Goal: Information Seeking & Learning: Learn about a topic

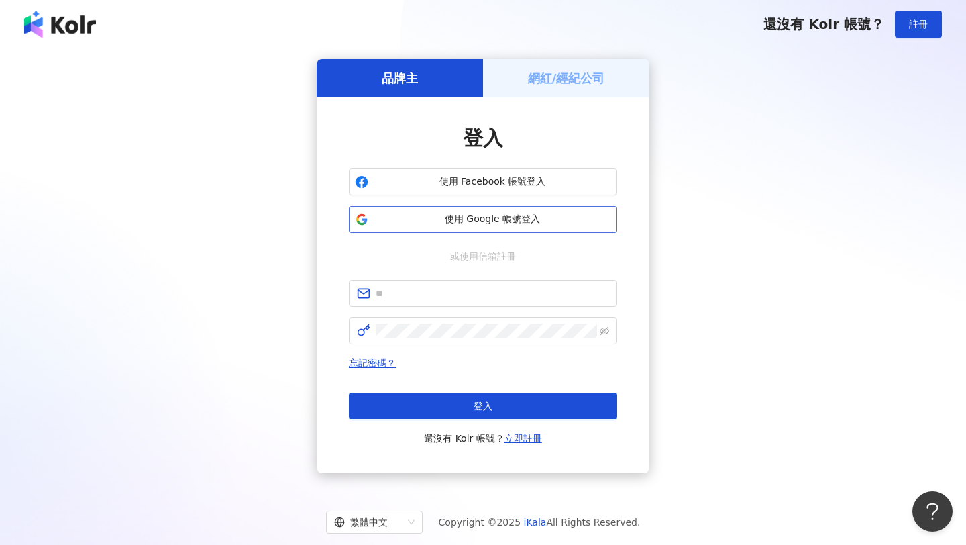
click at [461, 215] on span "使用 Google 帳號登入" at bounding box center [492, 219] width 237 height 13
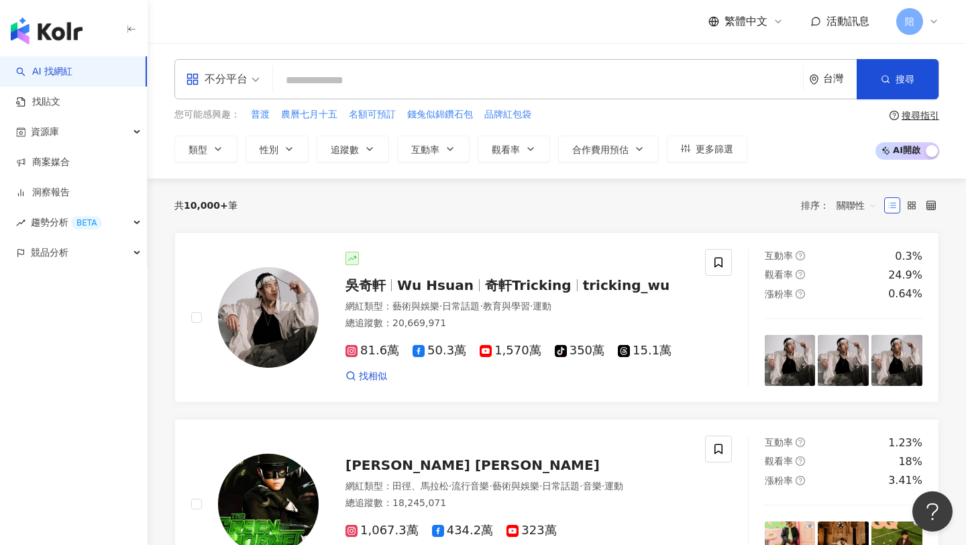
click at [490, 76] on input "search" at bounding box center [537, 80] width 519 height 25
paste input "**********"
type input "**********"
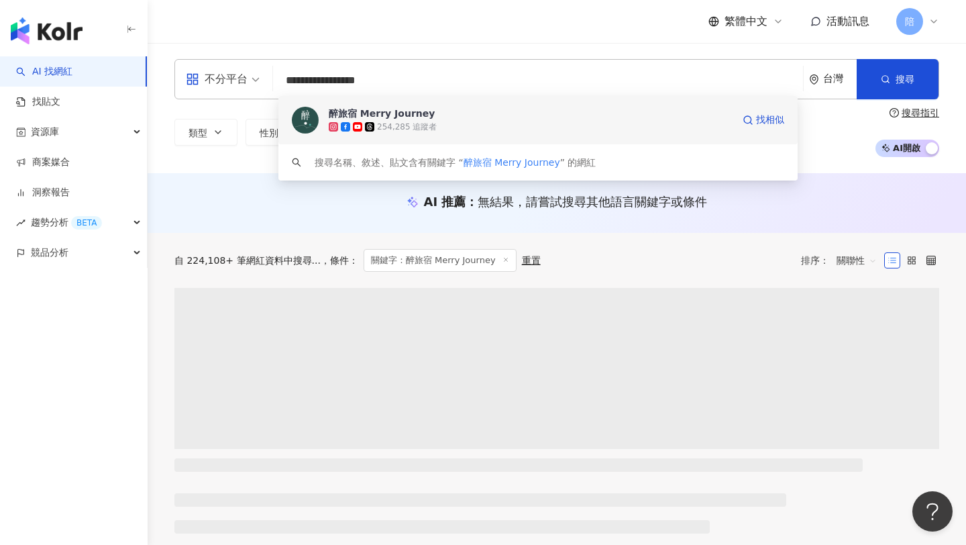
click at [340, 113] on div "醉旅宿 Merry Journey" at bounding box center [382, 113] width 106 height 13
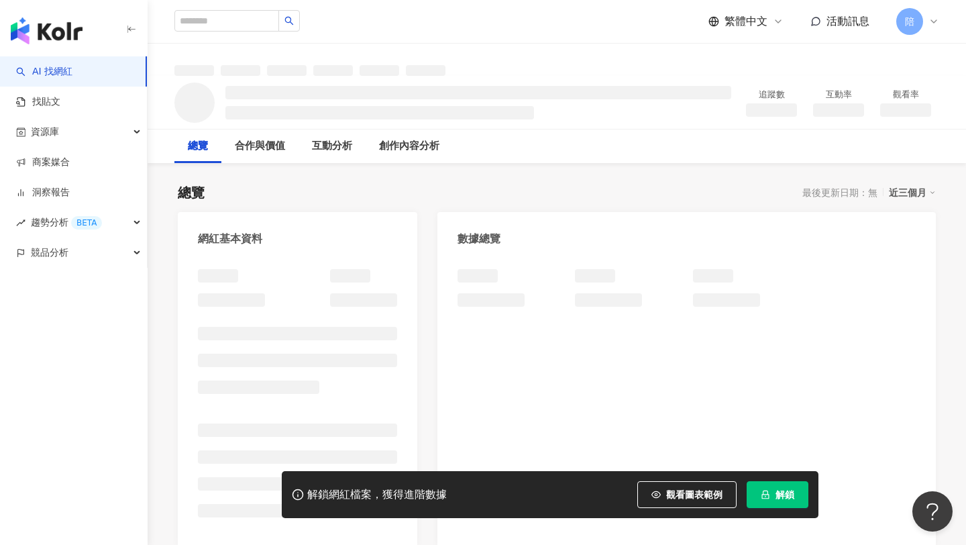
click at [766, 496] on icon "lock" at bounding box center [765, 494] width 9 height 9
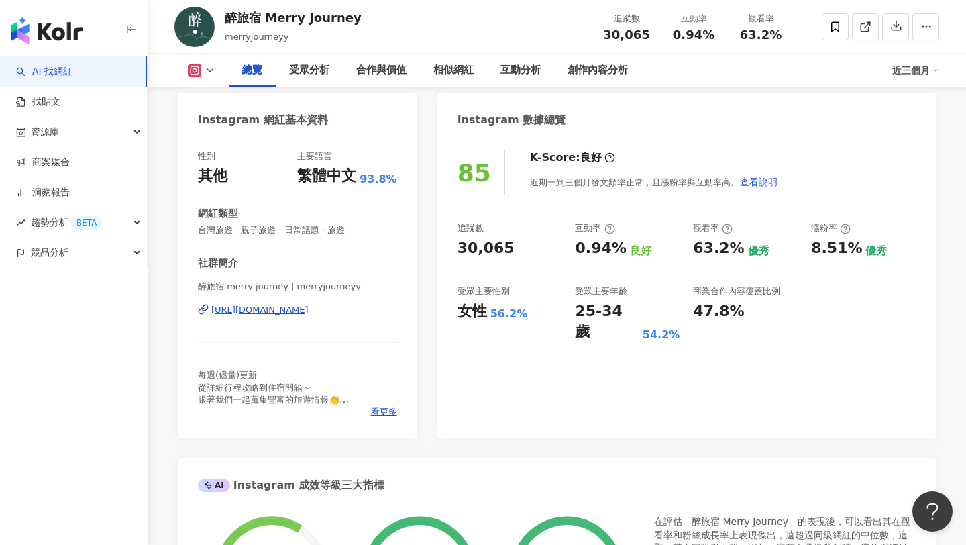
scroll to position [233, 0]
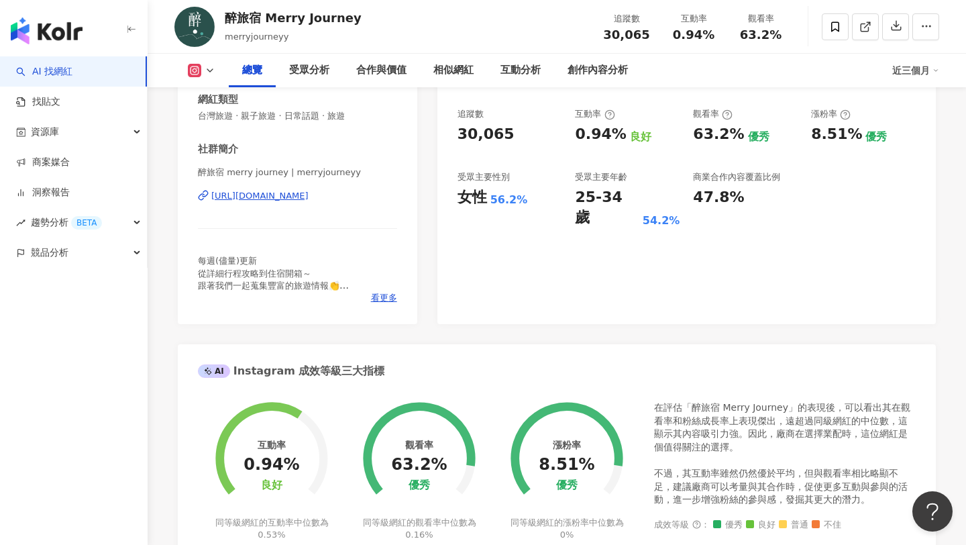
click at [252, 191] on div "[URL][DOMAIN_NAME]" at bounding box center [259, 196] width 97 height 12
click at [209, 62] on div "總覽 受眾分析 合作與價值 相似網紅 互動分析 創作內容分析 近三個月" at bounding box center [556, 71] width 765 height 34
click at [209, 74] on icon at bounding box center [210, 70] width 11 height 11
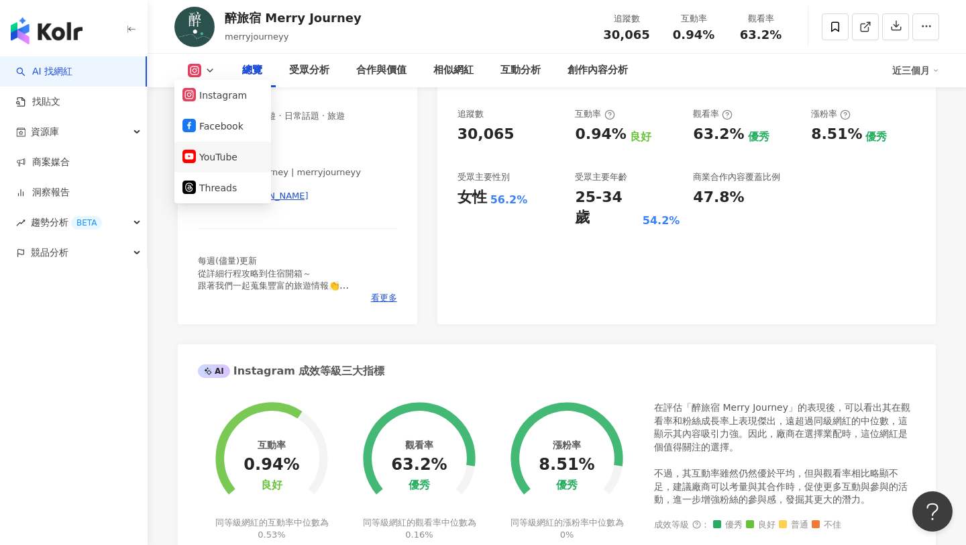
click at [217, 170] on li "YouTube" at bounding box center [222, 157] width 97 height 31
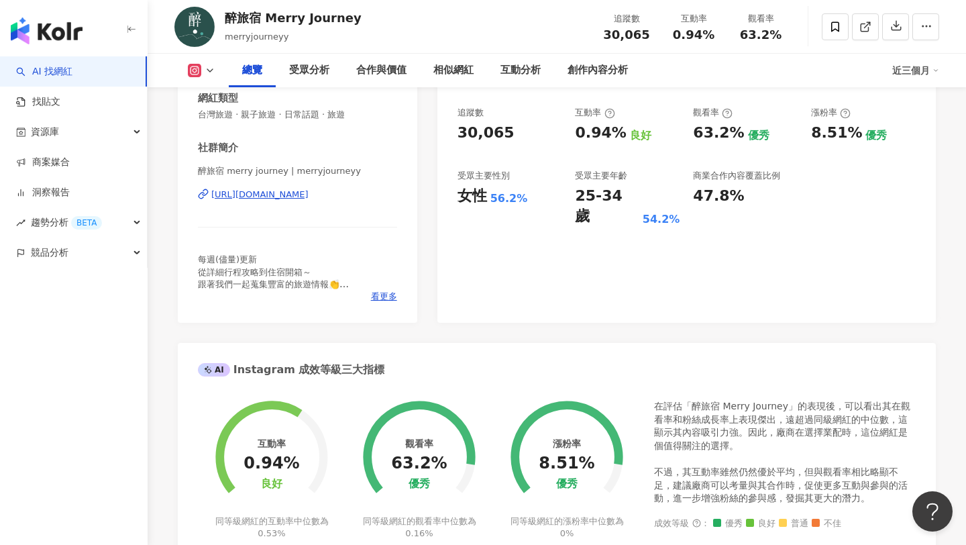
scroll to position [1068, 0]
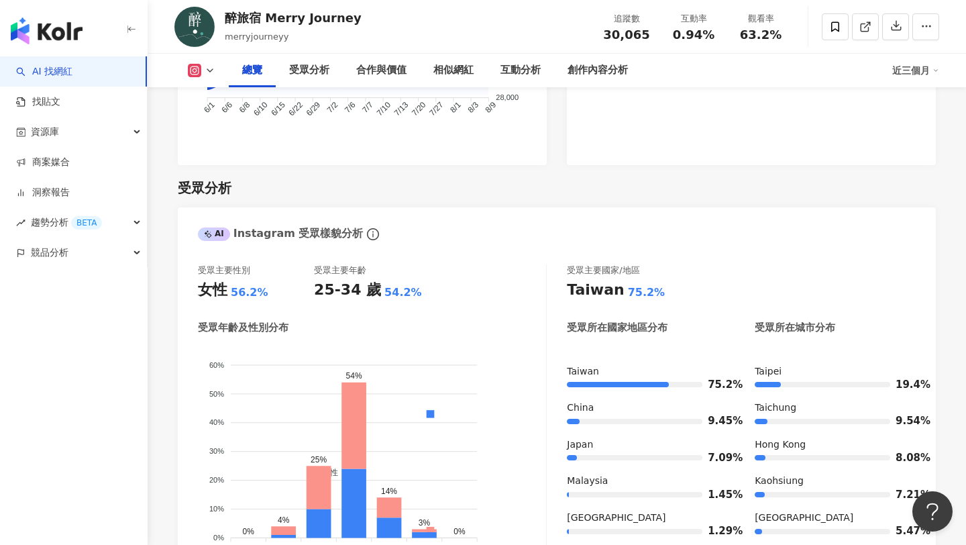
click at [203, 70] on button at bounding box center [201, 70] width 54 height 13
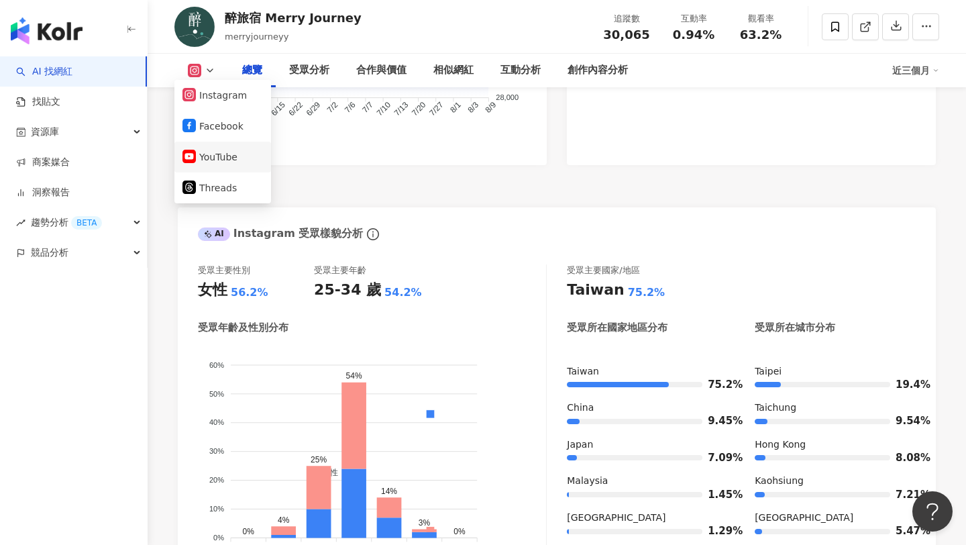
click at [218, 151] on button "YouTube" at bounding box center [222, 157] width 81 height 19
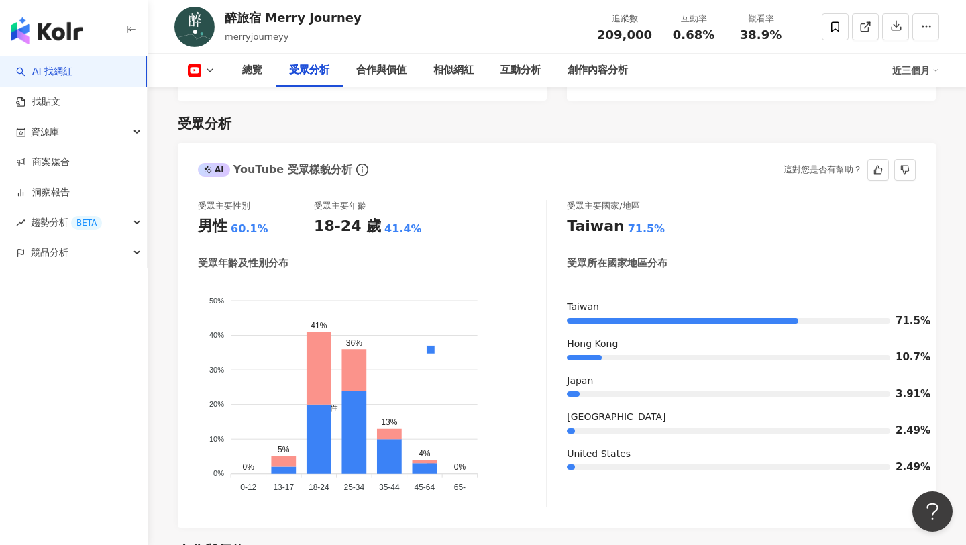
scroll to position [1153, 0]
